Goal: Information Seeking & Learning: Learn about a topic

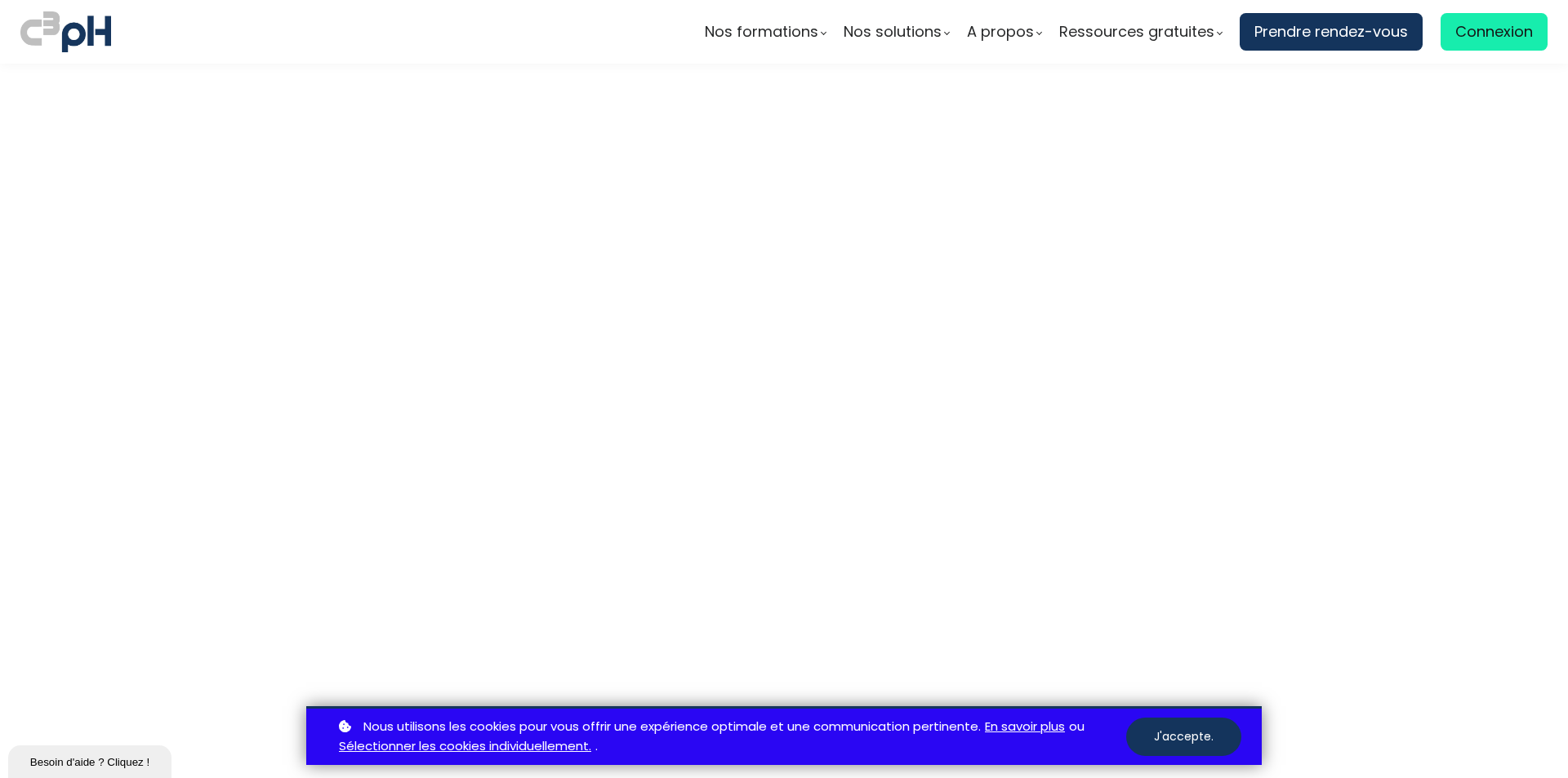
scroll to position [4483, 0]
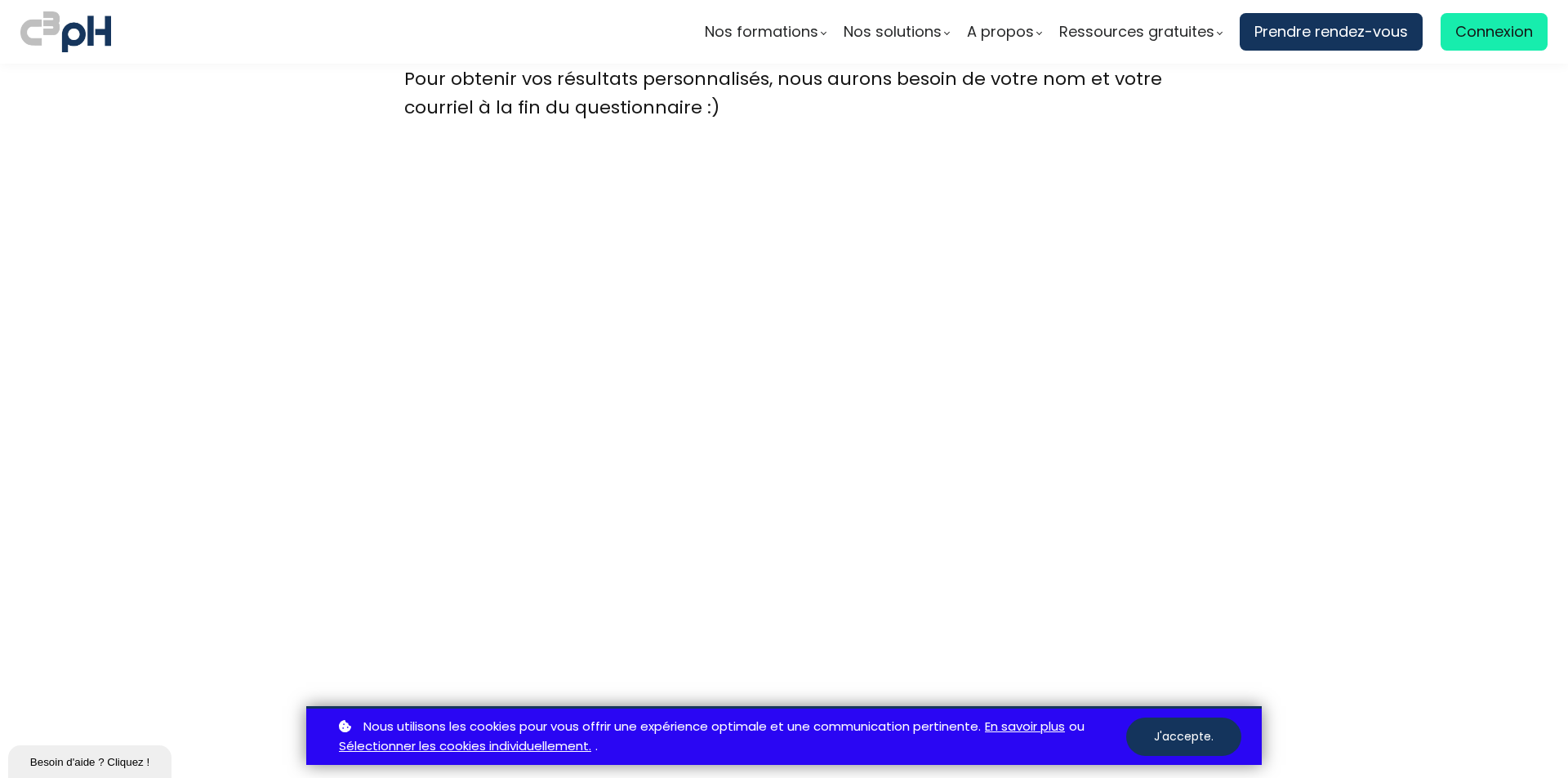
scroll to position [4402, 0]
